Goal: Task Accomplishment & Management: Use online tool/utility

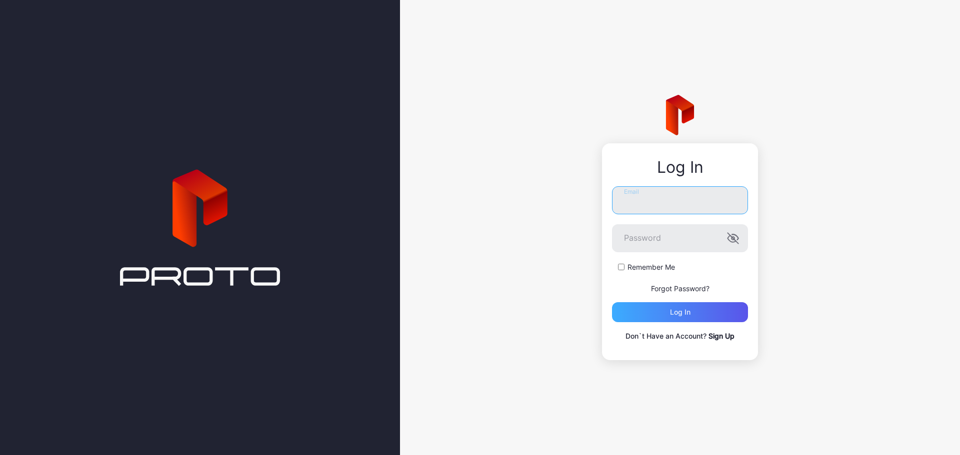
type input "**********"
click at [672, 311] on div "Log in" at bounding box center [680, 312] width 20 height 8
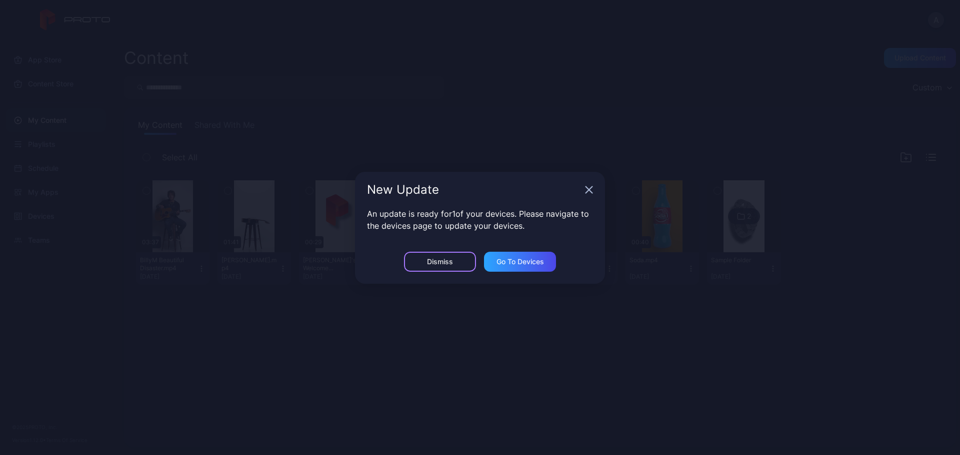
click at [443, 258] on div "Dismiss" at bounding box center [440, 262] width 26 height 8
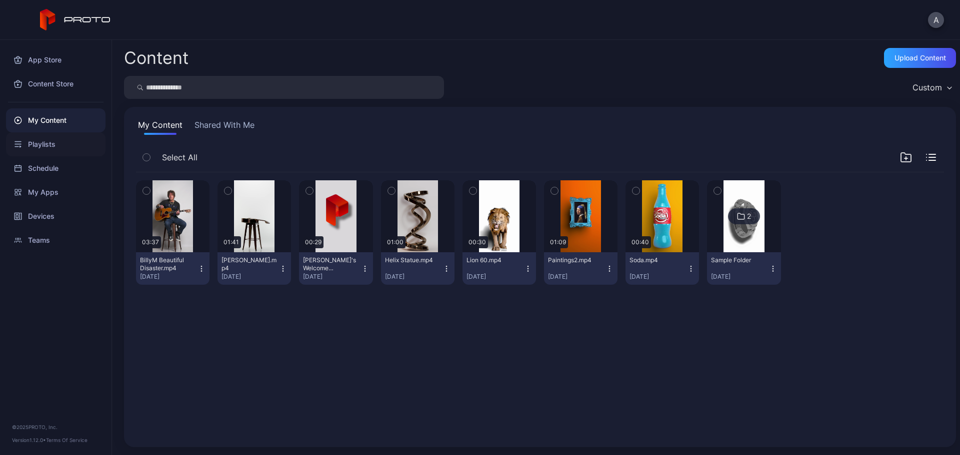
click at [48, 144] on div "Playlists" at bounding box center [55, 144] width 99 height 24
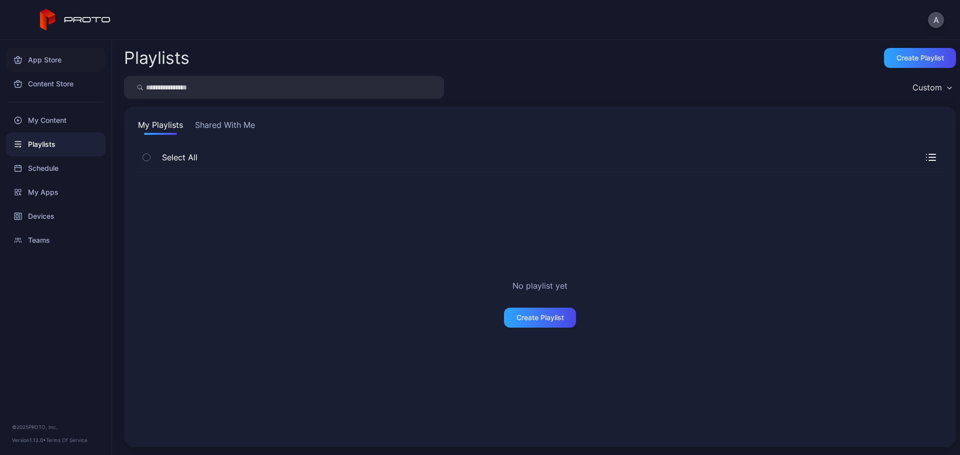
click at [90, 66] on div "App Store" at bounding box center [55, 60] width 99 height 24
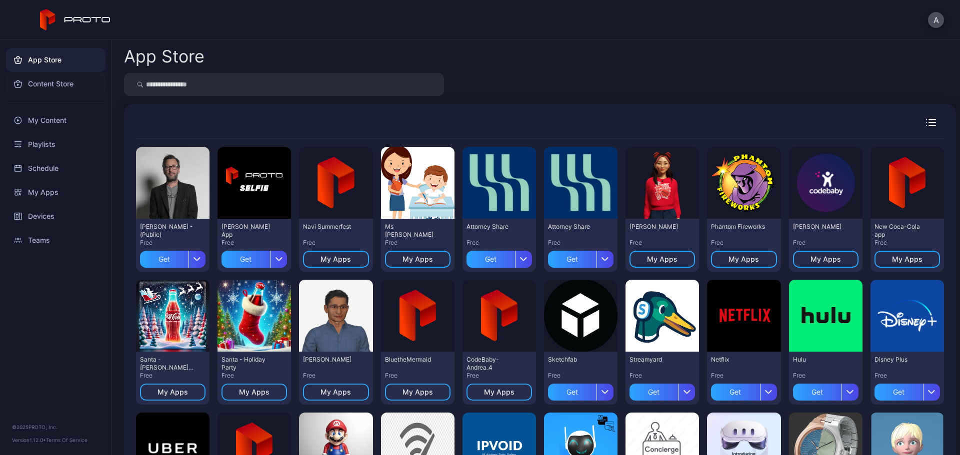
click at [77, 90] on div "Content Store" at bounding box center [55, 84] width 99 height 24
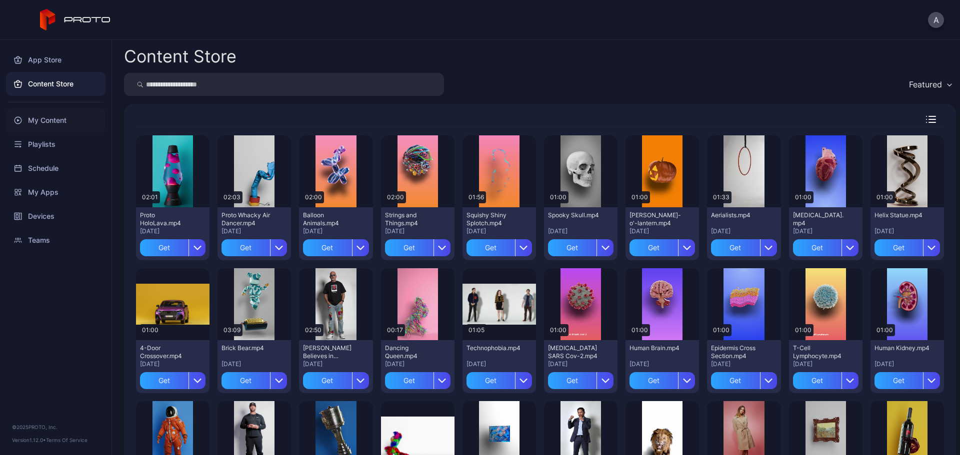
click at [71, 123] on div "My Content" at bounding box center [55, 120] width 99 height 24
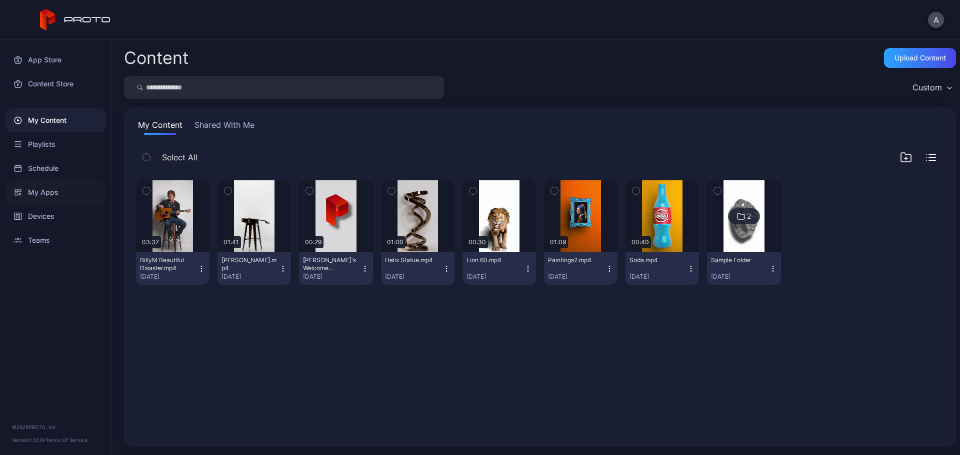
click at [47, 185] on div "My Apps" at bounding box center [55, 192] width 99 height 24
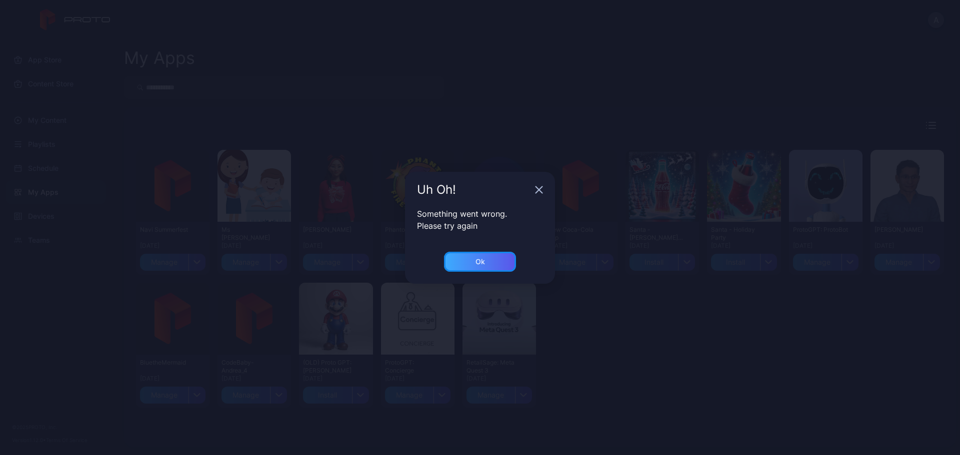
click at [449, 260] on div "Ok" at bounding box center [480, 262] width 72 height 20
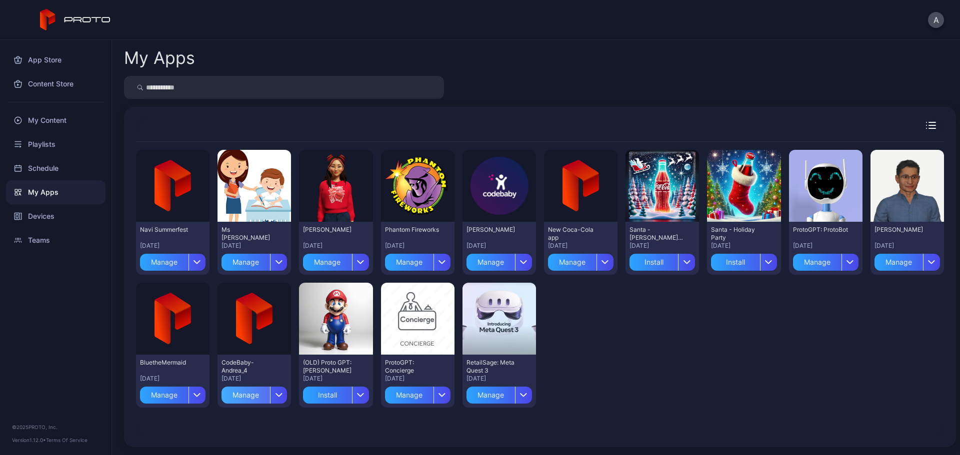
click at [246, 396] on div "Manage" at bounding box center [245, 395] width 48 height 17
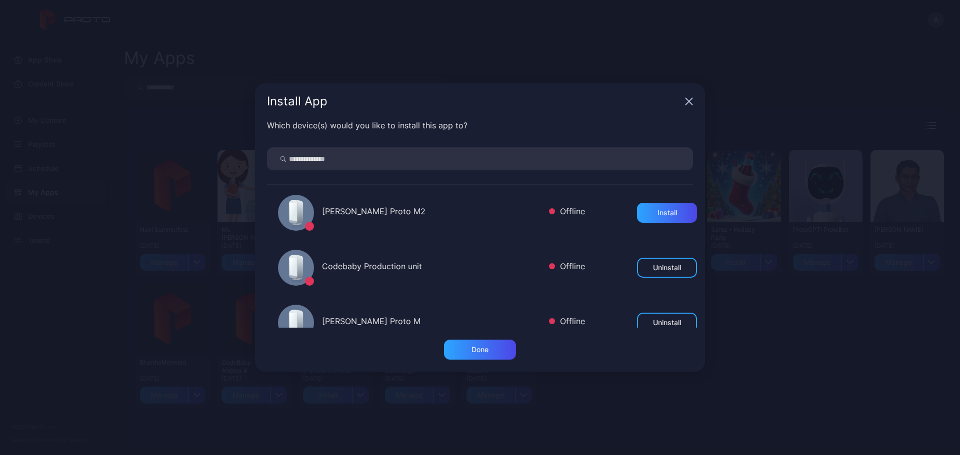
click at [570, 211] on div "Offline" at bounding box center [567, 212] width 36 height 14
click at [691, 102] on icon "button" at bounding box center [689, 101] width 8 height 8
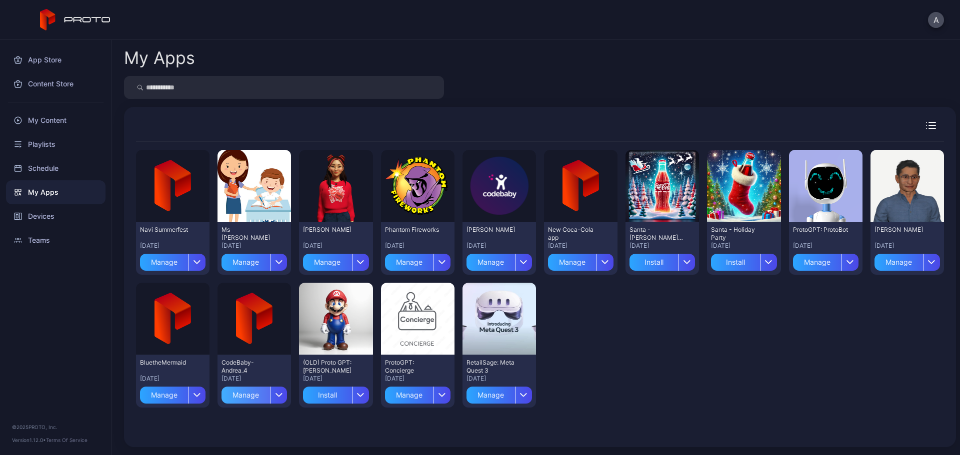
click at [237, 391] on div "Manage" at bounding box center [245, 395] width 48 height 17
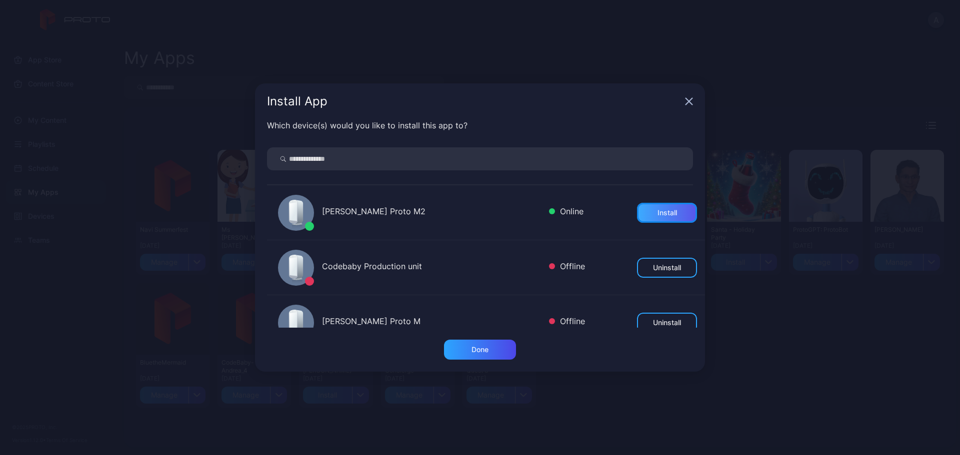
click at [663, 207] on div "Install" at bounding box center [667, 213] width 60 height 20
click at [495, 350] on div "Done" at bounding box center [480, 350] width 72 height 20
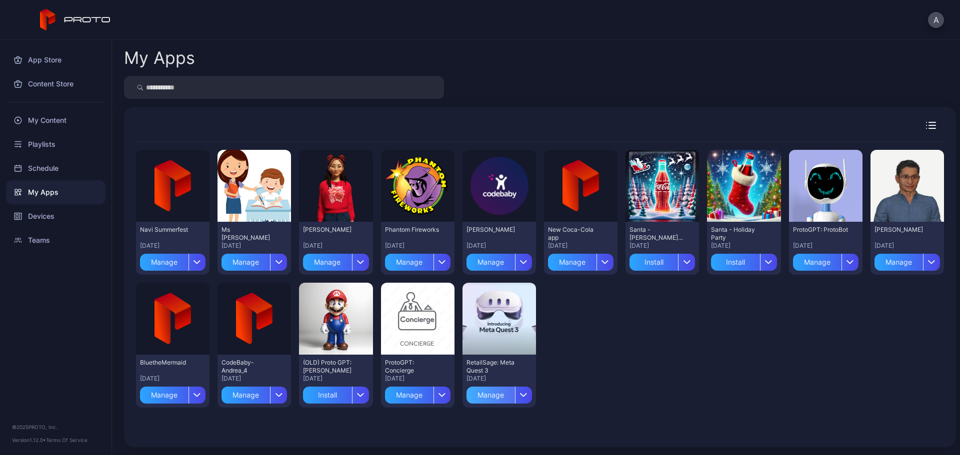
click at [486, 393] on div "Manage" at bounding box center [490, 395] width 48 height 17
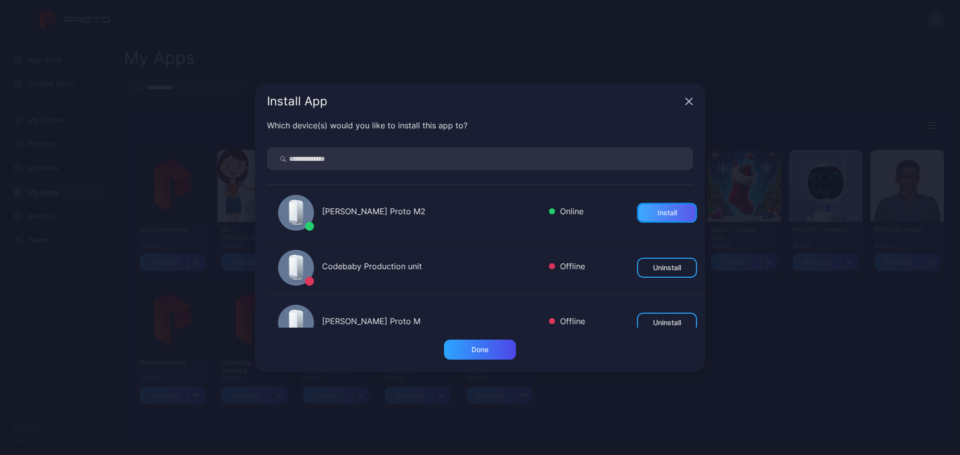
click at [637, 219] on div "Install" at bounding box center [667, 213] width 60 height 20
click at [498, 350] on div "Done" at bounding box center [480, 350] width 72 height 20
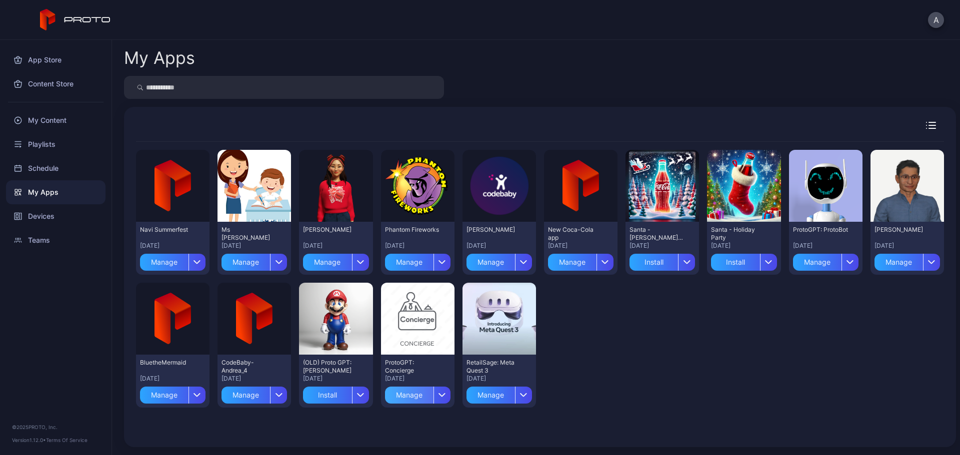
click at [407, 393] on div "Manage" at bounding box center [409, 395] width 48 height 17
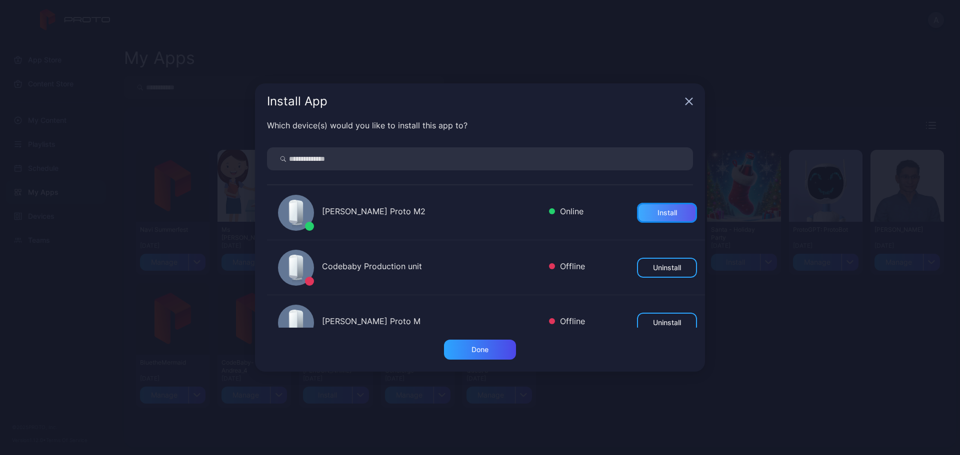
click at [647, 219] on div "Install" at bounding box center [667, 213] width 60 height 20
click at [462, 342] on div "Done" at bounding box center [480, 350] width 72 height 20
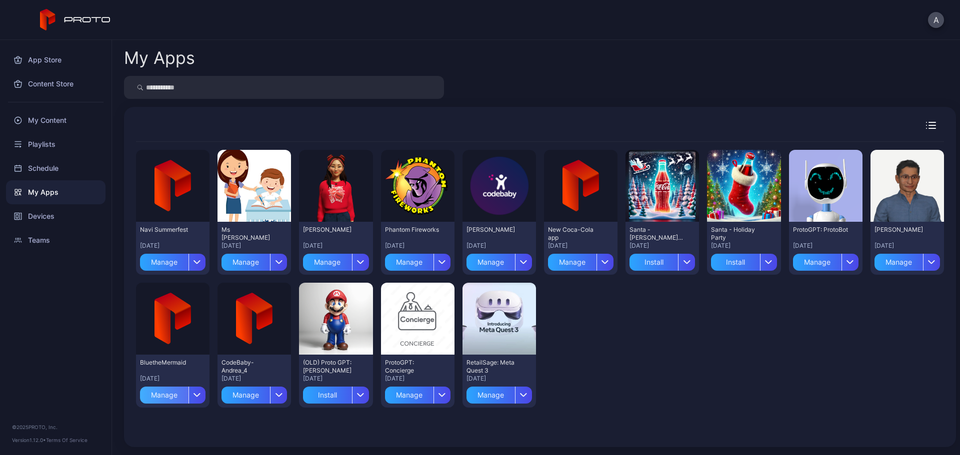
click at [168, 395] on div "Manage" at bounding box center [164, 395] width 48 height 17
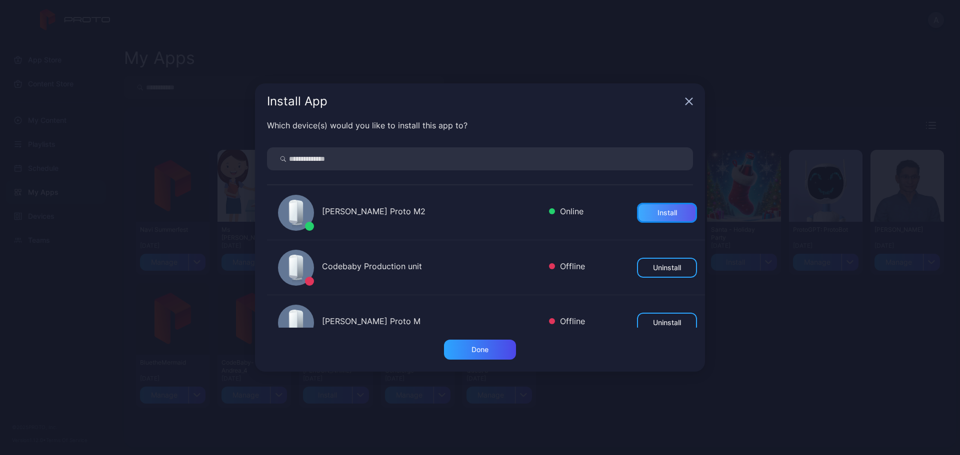
click at [657, 215] on div "Install" at bounding box center [666, 213] width 19 height 8
click at [505, 350] on div "Done" at bounding box center [480, 350] width 72 height 20
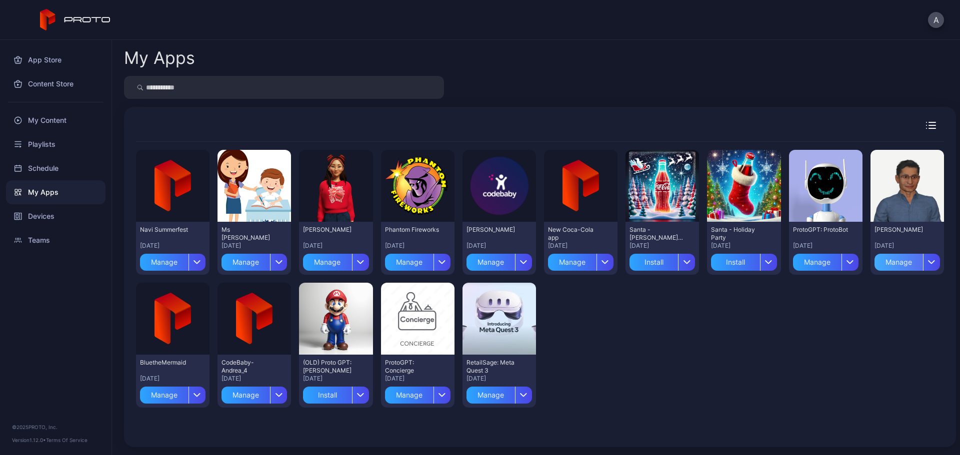
click at [876, 263] on div "Manage" at bounding box center [898, 262] width 48 height 17
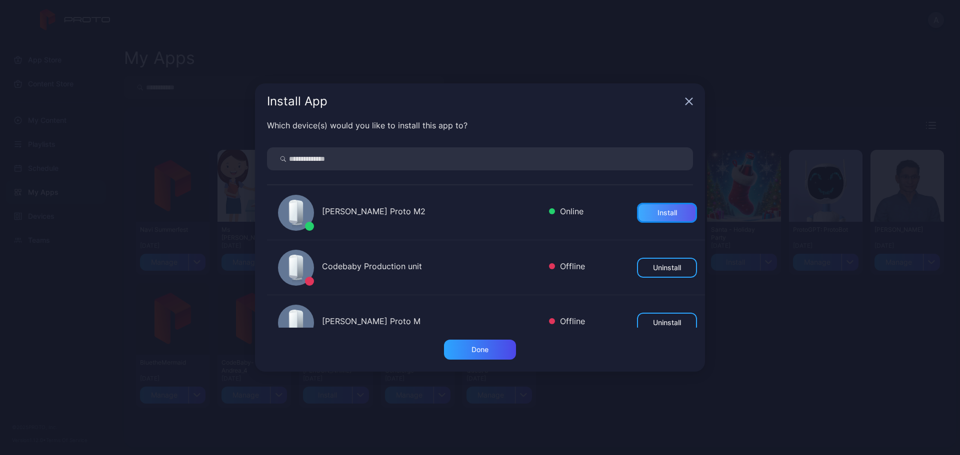
click at [661, 212] on div "Install" at bounding box center [666, 213] width 19 height 8
click at [480, 354] on div "Done" at bounding box center [480, 350] width 72 height 20
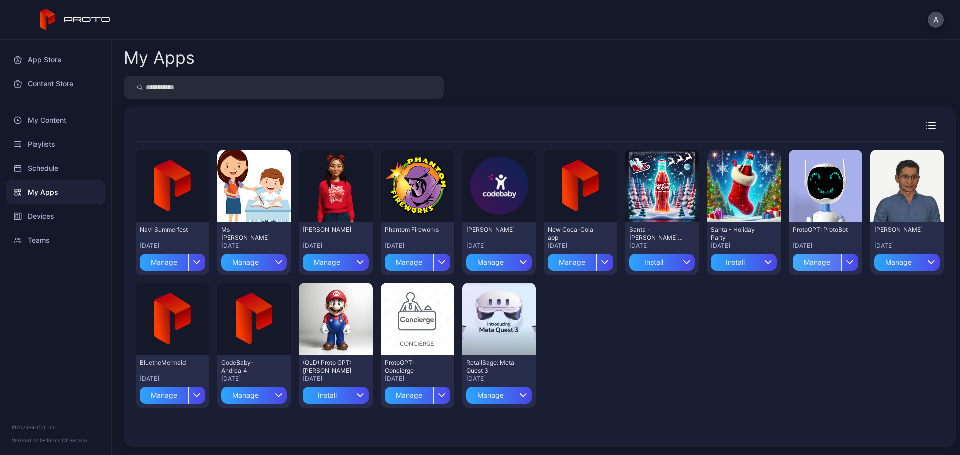
click at [807, 258] on div "Manage" at bounding box center [817, 262] width 48 height 17
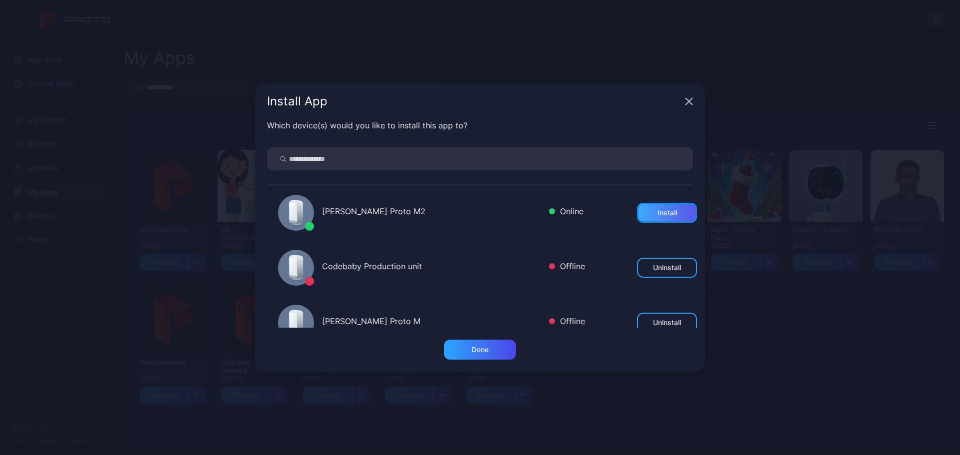
click at [669, 215] on div "Install" at bounding box center [667, 213] width 60 height 20
click at [484, 353] on div "Done" at bounding box center [479, 350] width 17 height 8
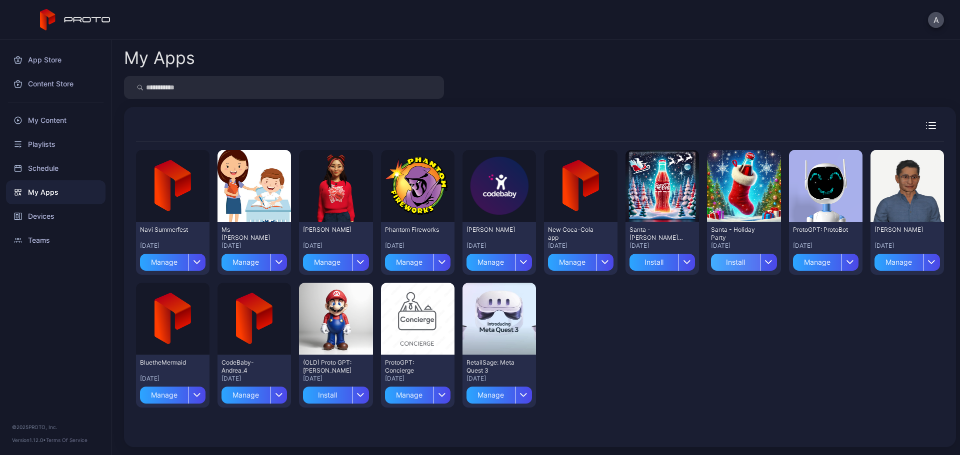
click at [728, 262] on div "Install" at bounding box center [735, 262] width 48 height 17
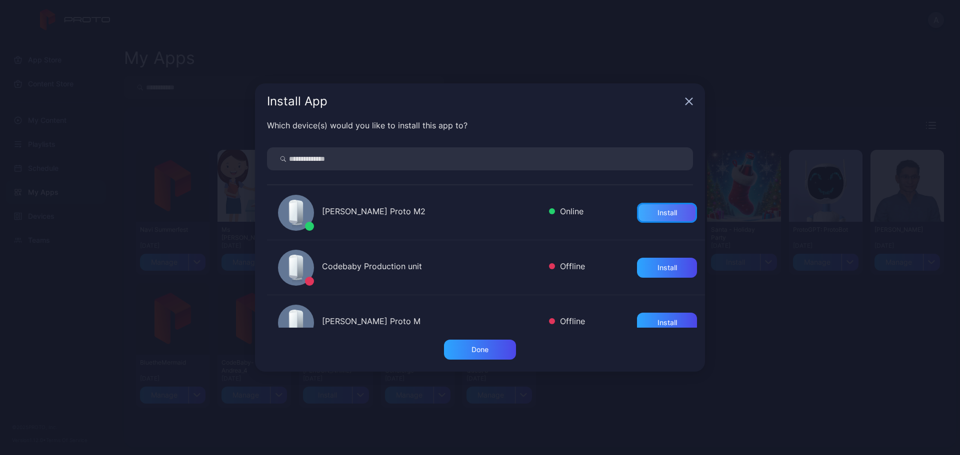
click at [644, 217] on div "Install" at bounding box center [667, 213] width 60 height 20
click at [488, 352] on div "Done" at bounding box center [479, 350] width 17 height 8
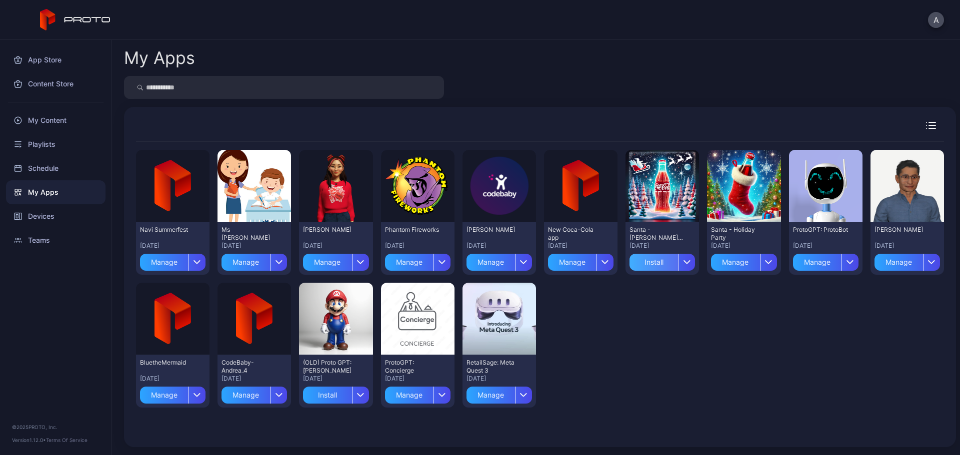
click at [634, 264] on div "Install" at bounding box center [653, 262] width 48 height 17
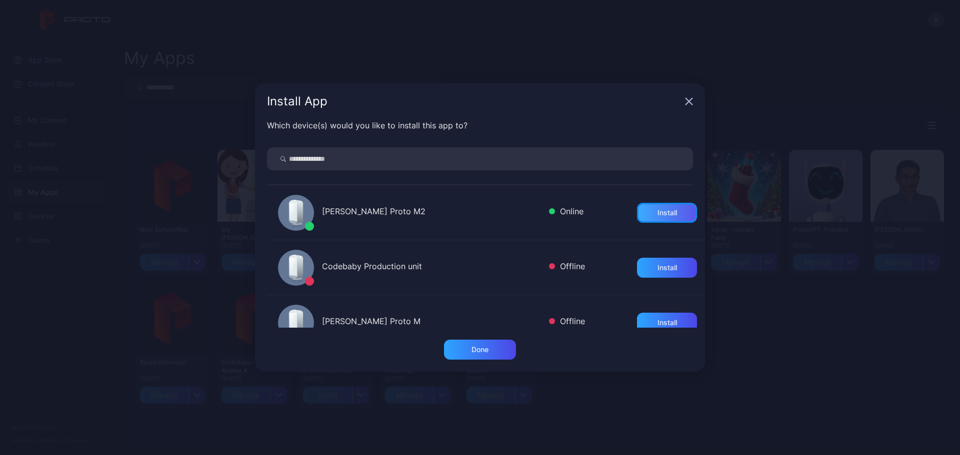
click at [666, 216] on div "Install" at bounding box center [667, 213] width 60 height 20
click at [476, 348] on div "Done" at bounding box center [479, 350] width 17 height 8
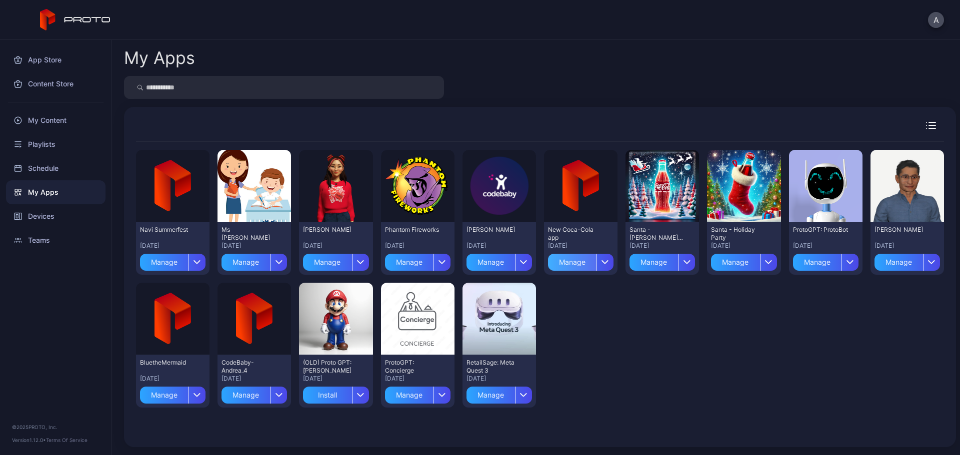
click at [568, 260] on div "Manage" at bounding box center [572, 262] width 48 height 17
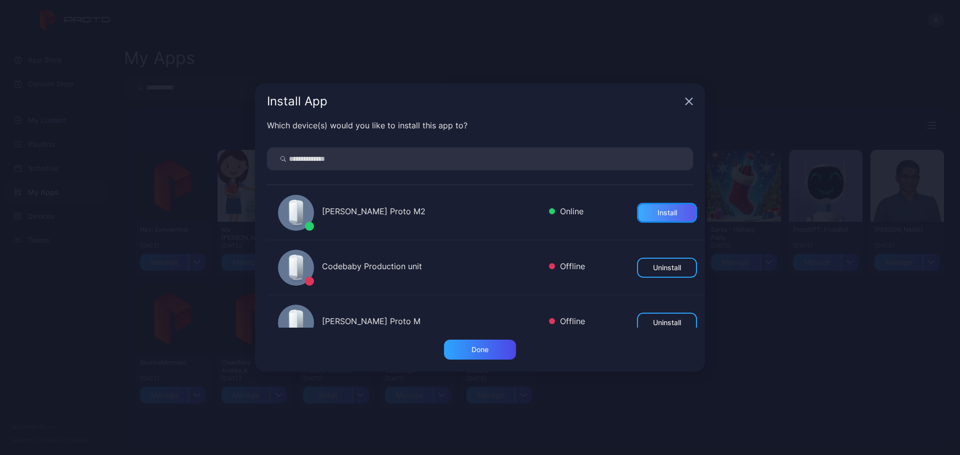
click at [667, 212] on div "Install" at bounding box center [667, 213] width 60 height 20
click at [477, 348] on div "Done" at bounding box center [479, 350] width 17 height 8
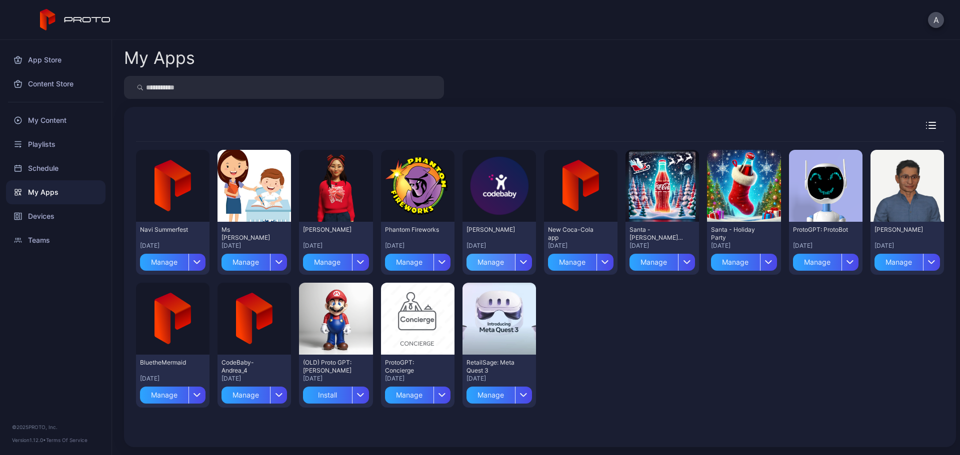
click at [483, 262] on div "Manage" at bounding box center [490, 262] width 48 height 17
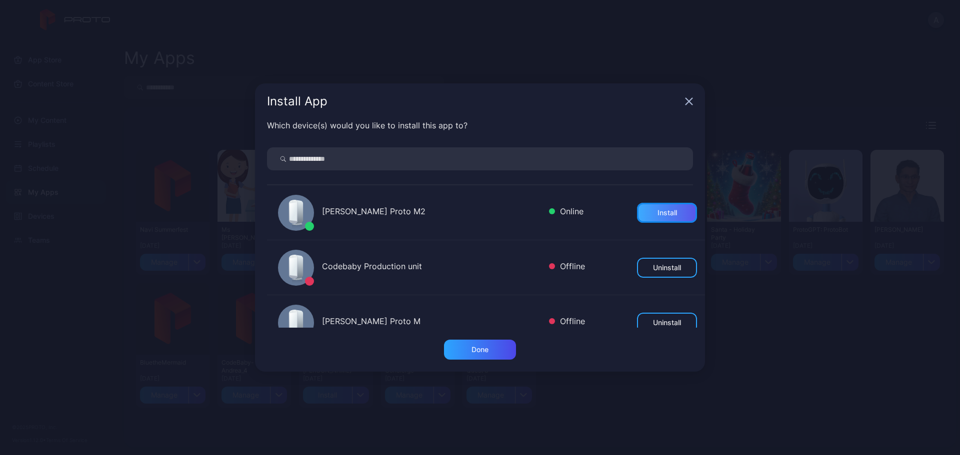
click at [655, 217] on div "Install" at bounding box center [667, 213] width 60 height 20
click at [477, 344] on div "Done" at bounding box center [480, 350] width 72 height 20
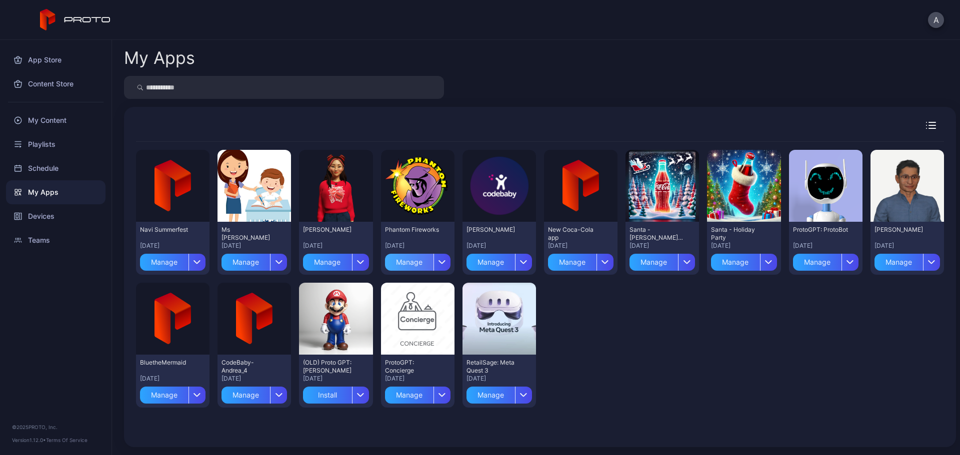
click at [410, 263] on div "Manage" at bounding box center [409, 262] width 48 height 17
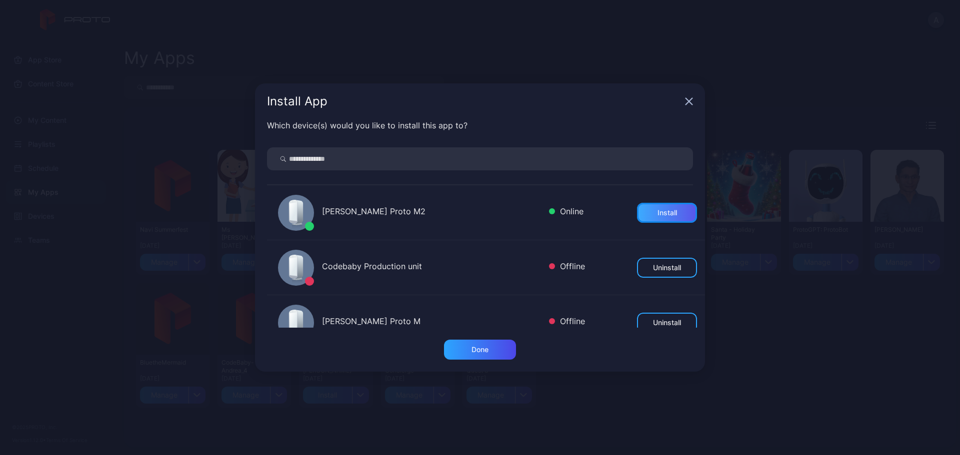
click at [637, 214] on div "Install" at bounding box center [667, 213] width 60 height 20
click at [471, 344] on div "Done" at bounding box center [480, 350] width 72 height 20
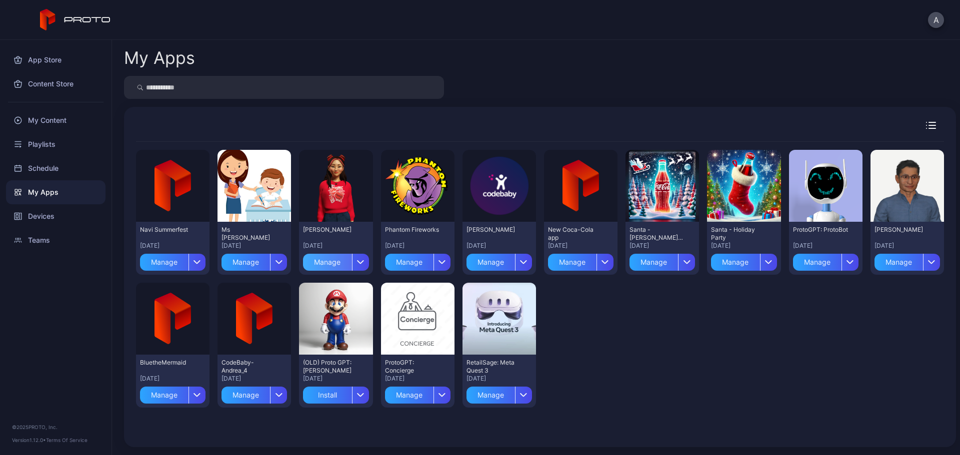
click at [333, 260] on div "Manage" at bounding box center [327, 262] width 48 height 17
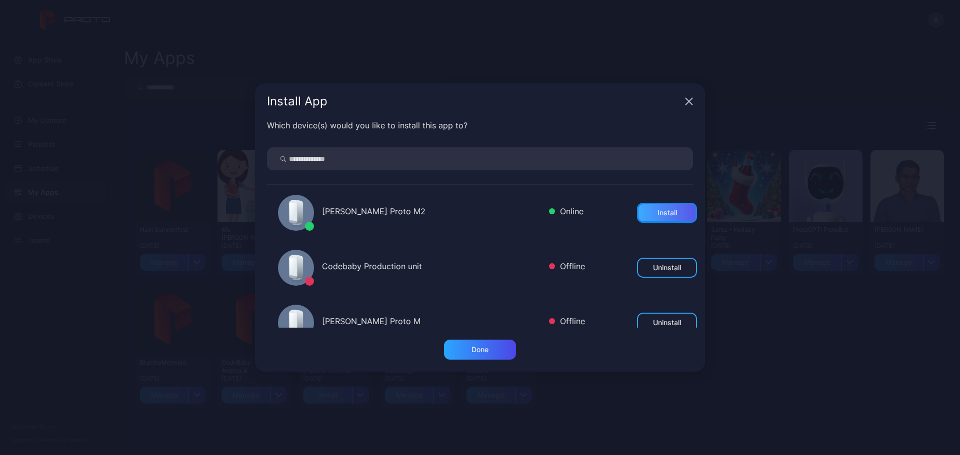
click at [642, 209] on div "Install" at bounding box center [667, 213] width 60 height 20
click at [484, 350] on div "Done" at bounding box center [479, 350] width 17 height 8
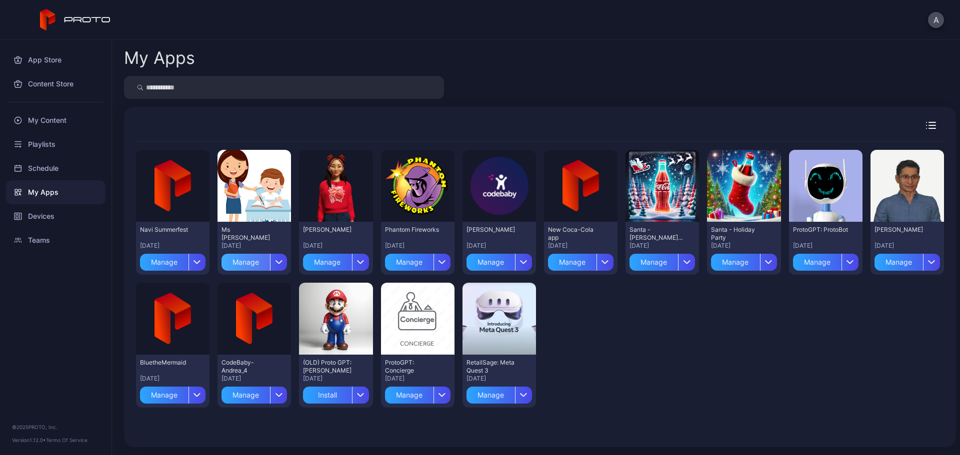
click at [244, 265] on div "Manage" at bounding box center [245, 262] width 48 height 17
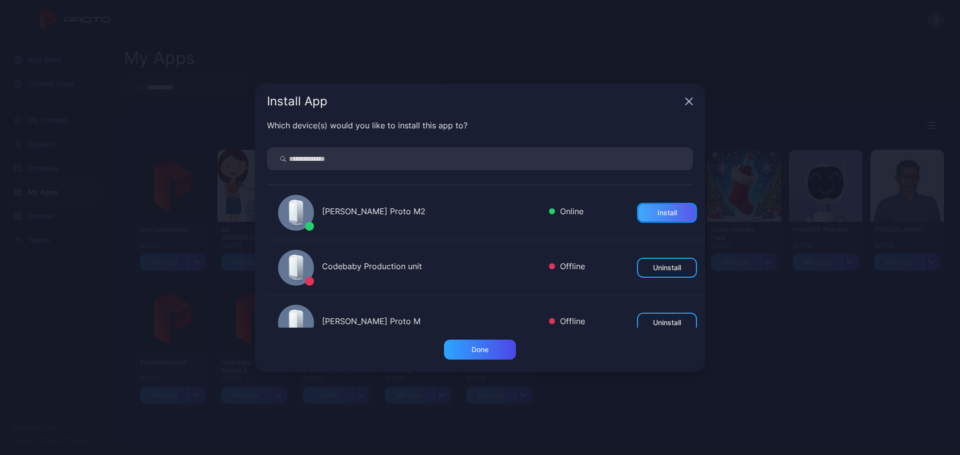
click at [657, 215] on div "Install" at bounding box center [666, 213] width 19 height 8
click at [464, 349] on div "Done" at bounding box center [480, 350] width 72 height 20
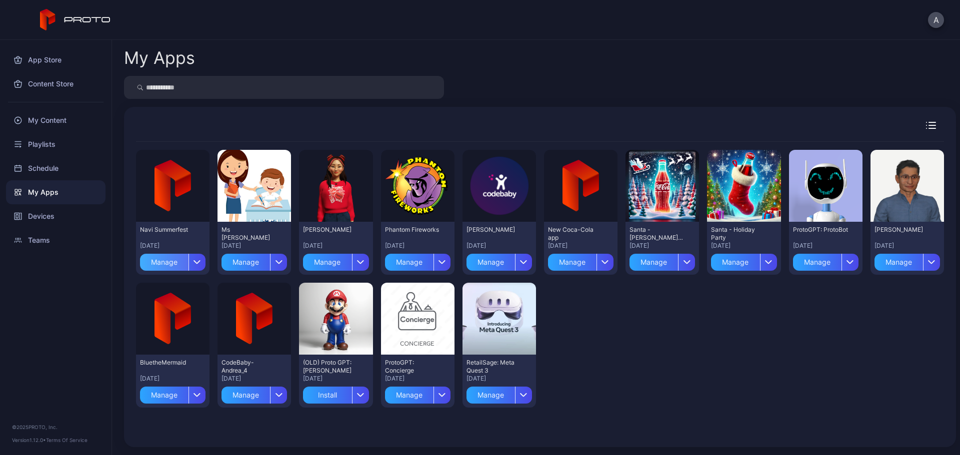
click at [170, 267] on div "Manage" at bounding box center [164, 262] width 48 height 17
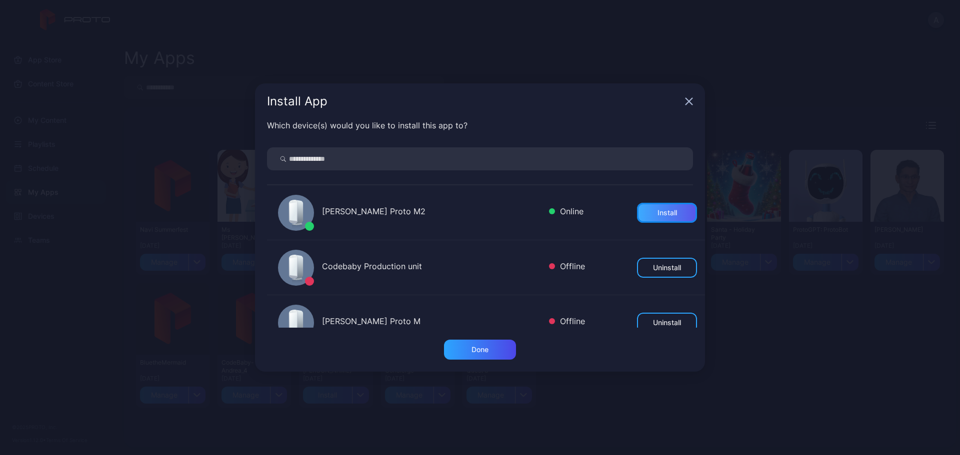
click at [657, 209] on div "Install" at bounding box center [666, 213] width 19 height 8
click at [487, 353] on div "Done" at bounding box center [479, 350] width 17 height 8
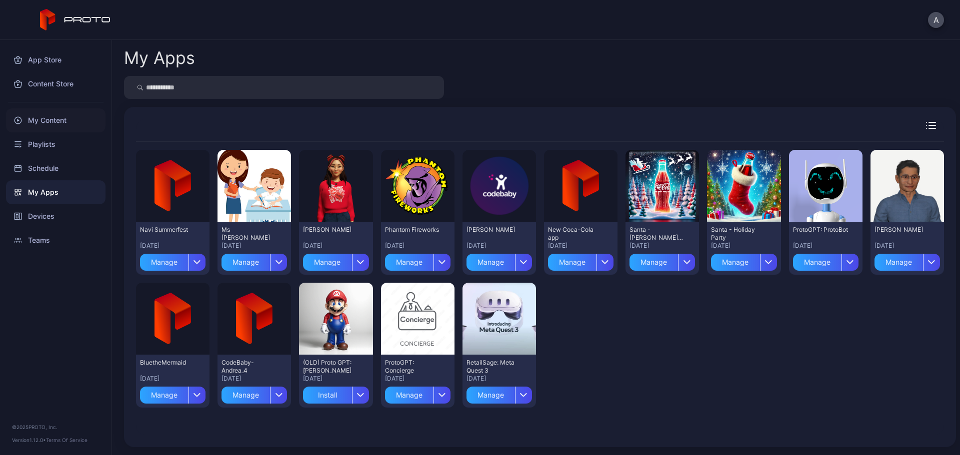
click at [67, 125] on div "My Content" at bounding box center [55, 120] width 99 height 24
